Goal: Navigation & Orientation: Find specific page/section

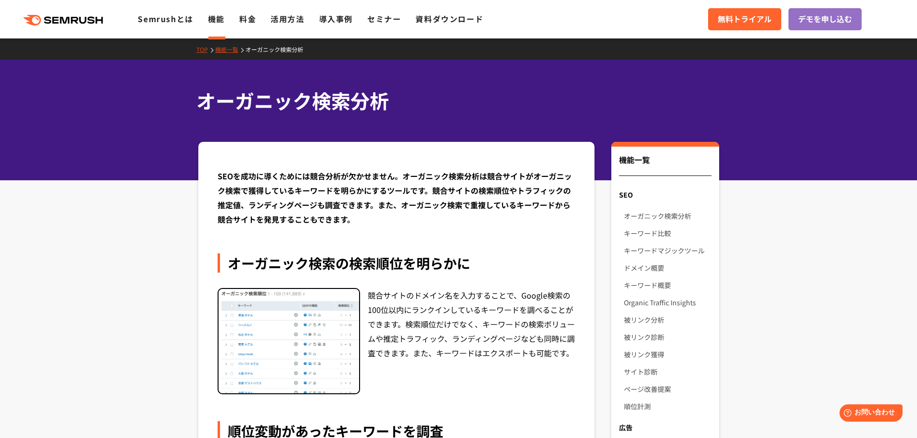
click at [81, 17] on icon at bounding box center [83, 20] width 7 height 7
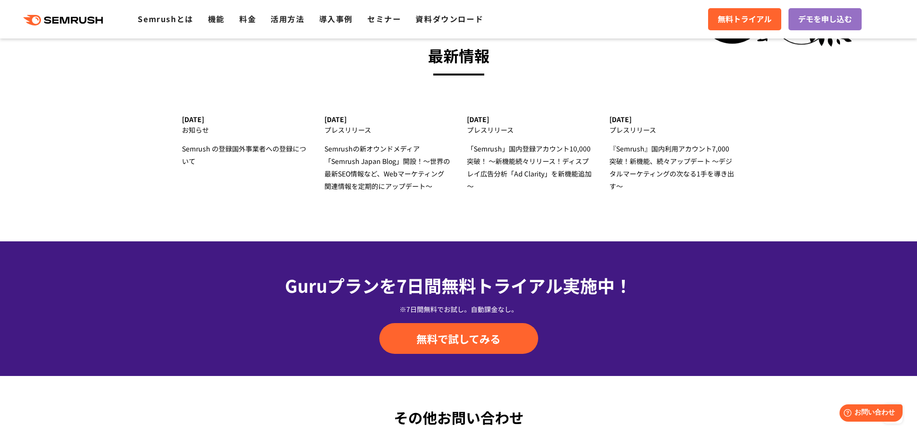
scroll to position [3079, 0]
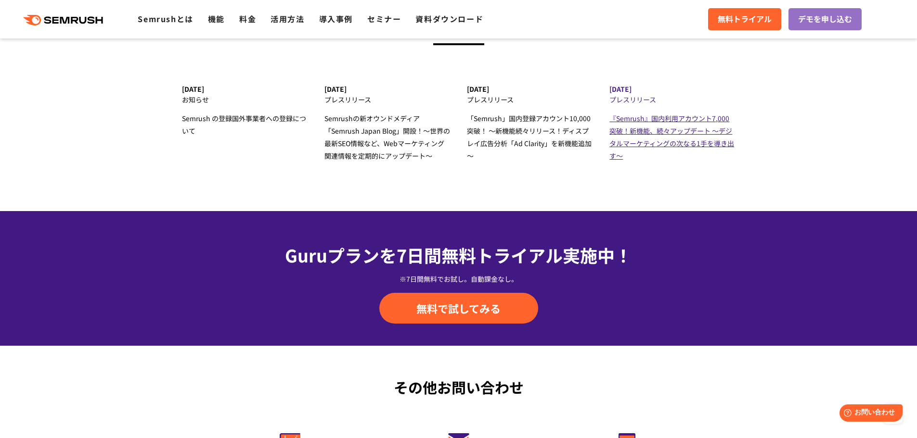
click at [683, 141] on span "『Semrush』国内利用アカウント7,000突破！新機能、続々アップデート ～デジタルマーケティングの次なる1手を導き出す～" at bounding box center [671, 137] width 125 height 47
